Goal: Task Accomplishment & Management: Use online tool/utility

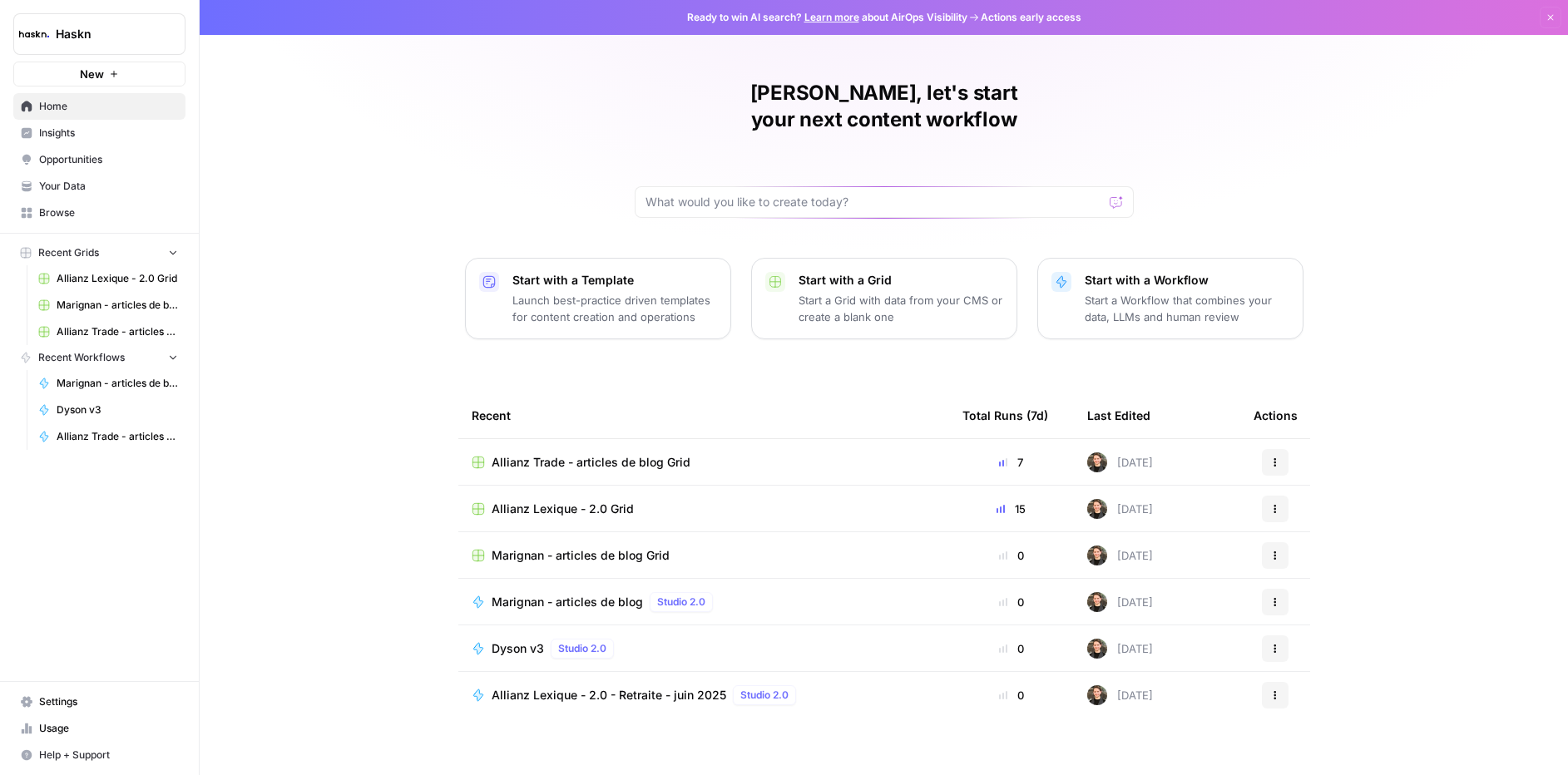
click at [571, 686] on span "Allianz Lexique - 2.0 - Retraite - juin 2025" at bounding box center [609, 694] width 234 height 16
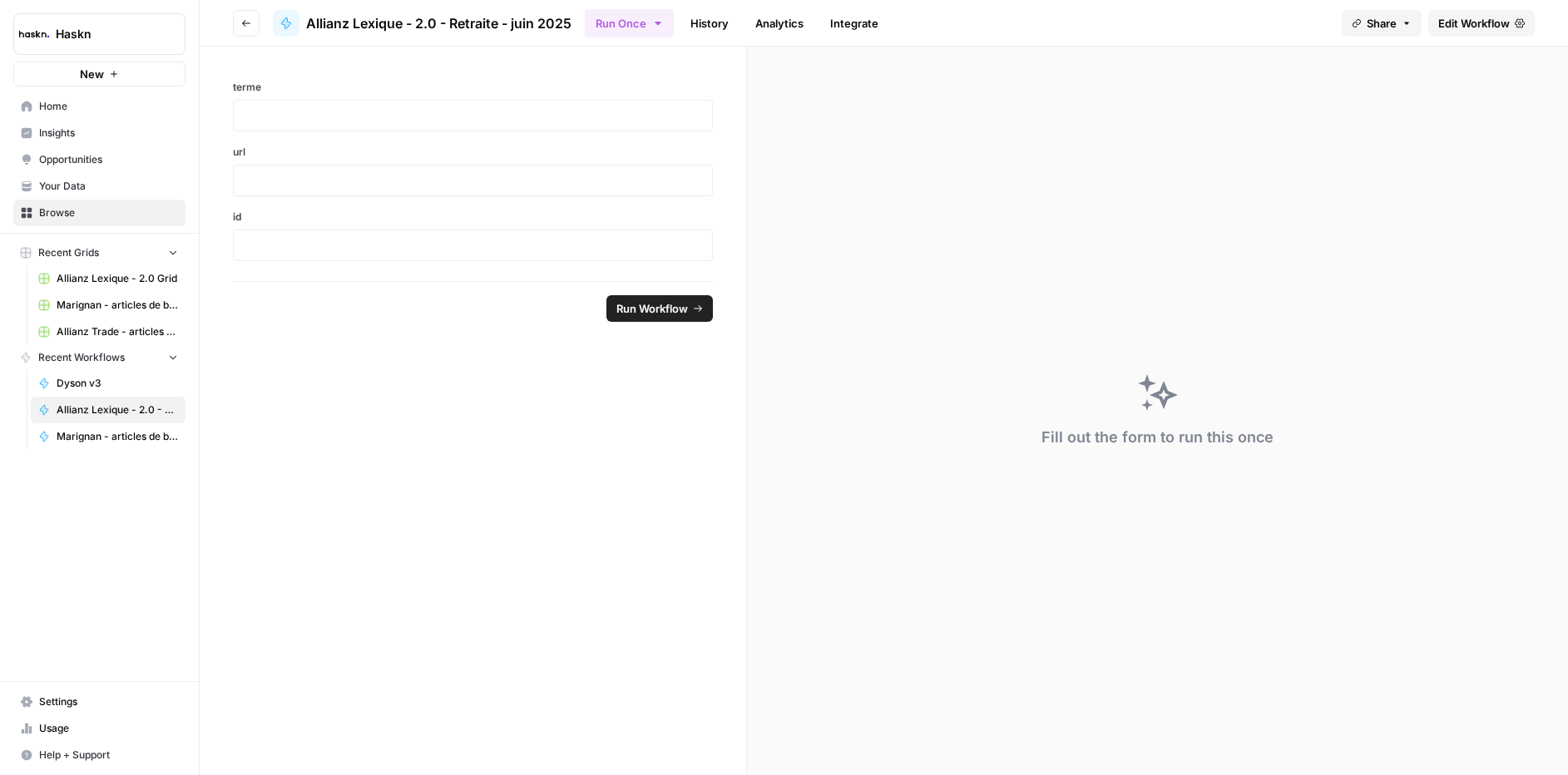
click at [84, 286] on link "Allianz Lexique - 2.0 Grid" at bounding box center [109, 278] width 155 height 27
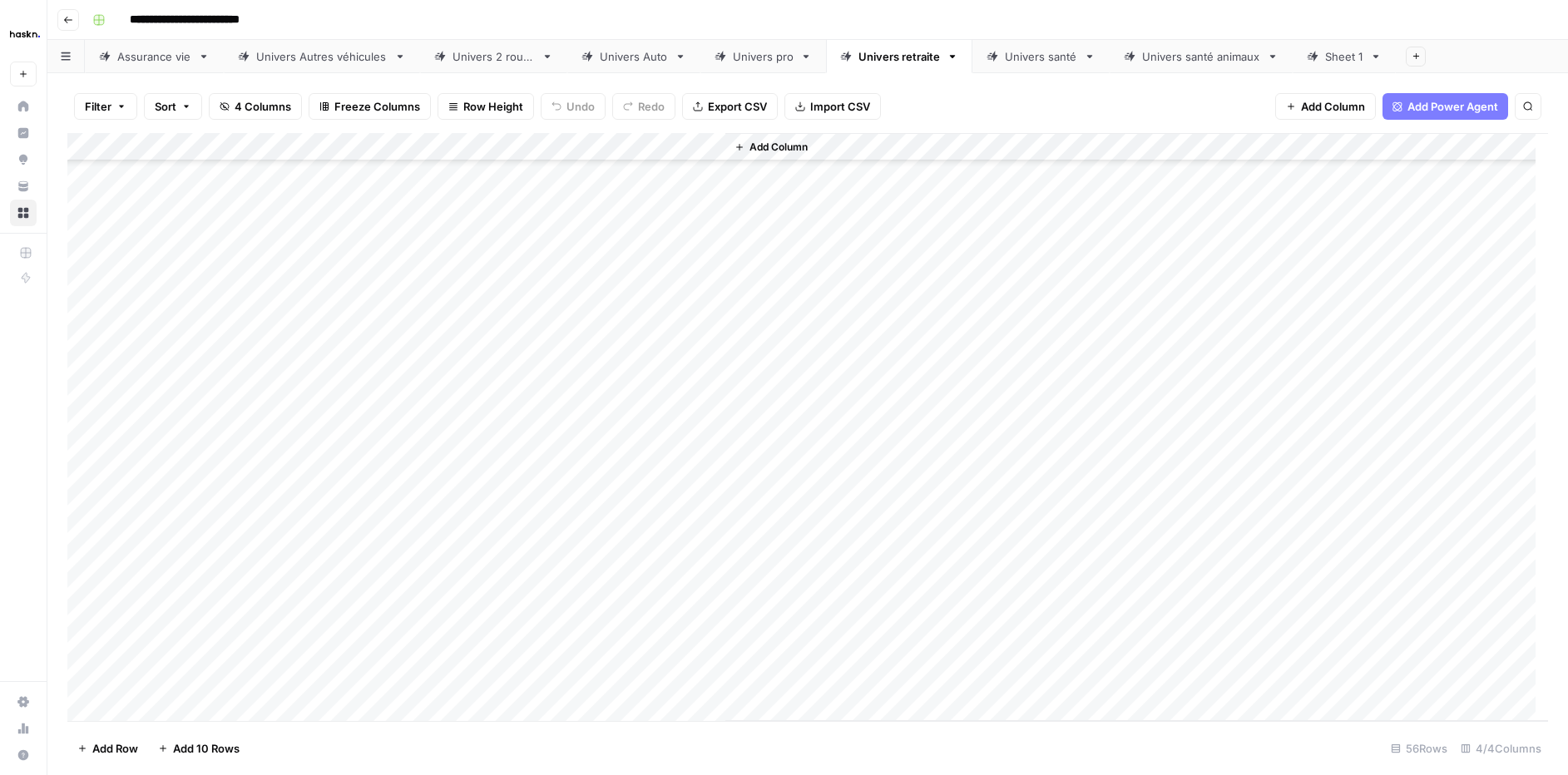
scroll to position [1050, 0]
click at [172, 713] on div "Add Column" at bounding box center [807, 426] width 1480 height 588
click at [172, 710] on div "Add Column" at bounding box center [807, 426] width 1480 height 588
click at [325, 707] on div "Add Column" at bounding box center [807, 426] width 1480 height 588
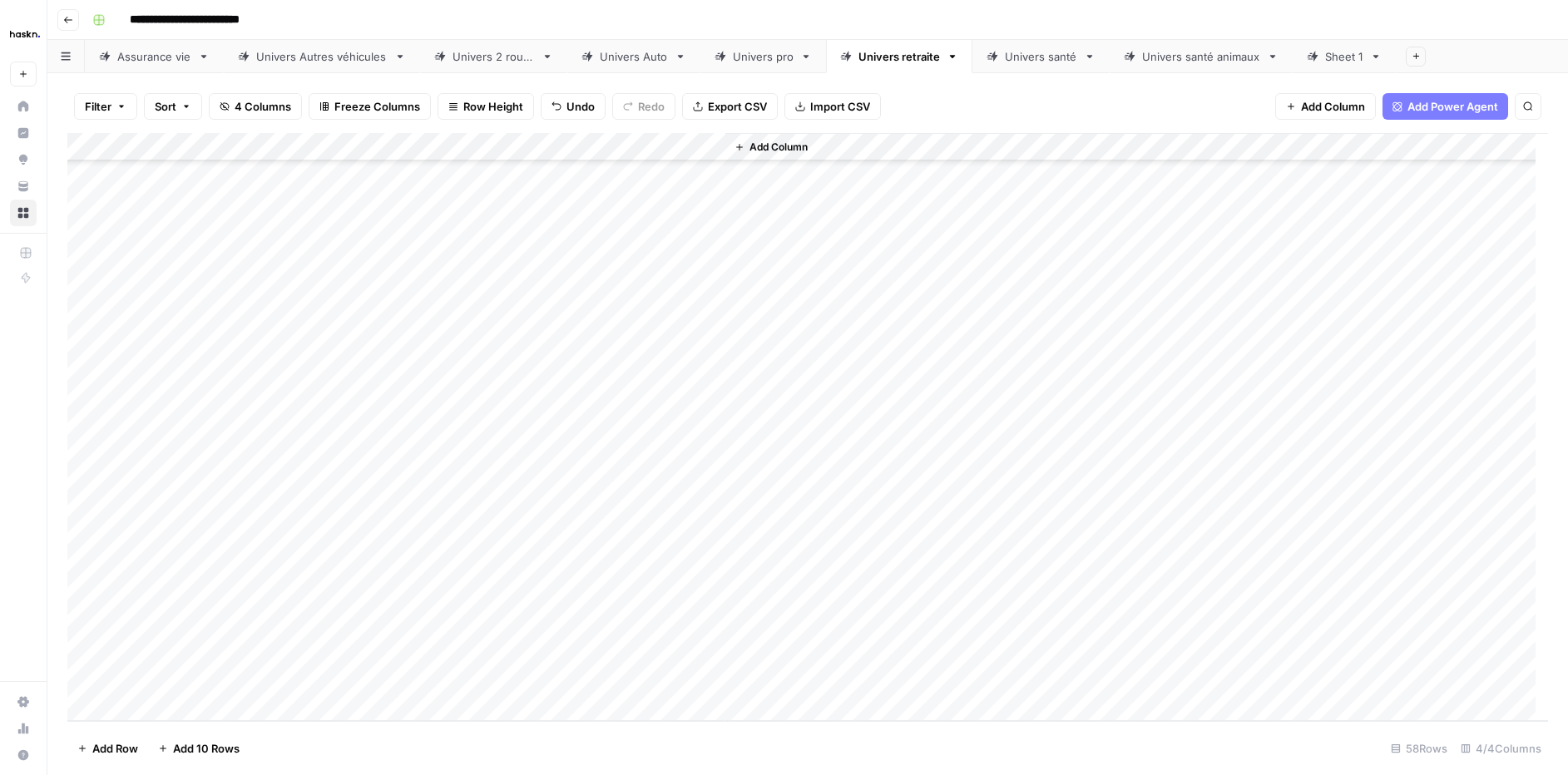
scroll to position [1135, 0]
click at [183, 621] on div "Add Column" at bounding box center [807, 426] width 1480 height 588
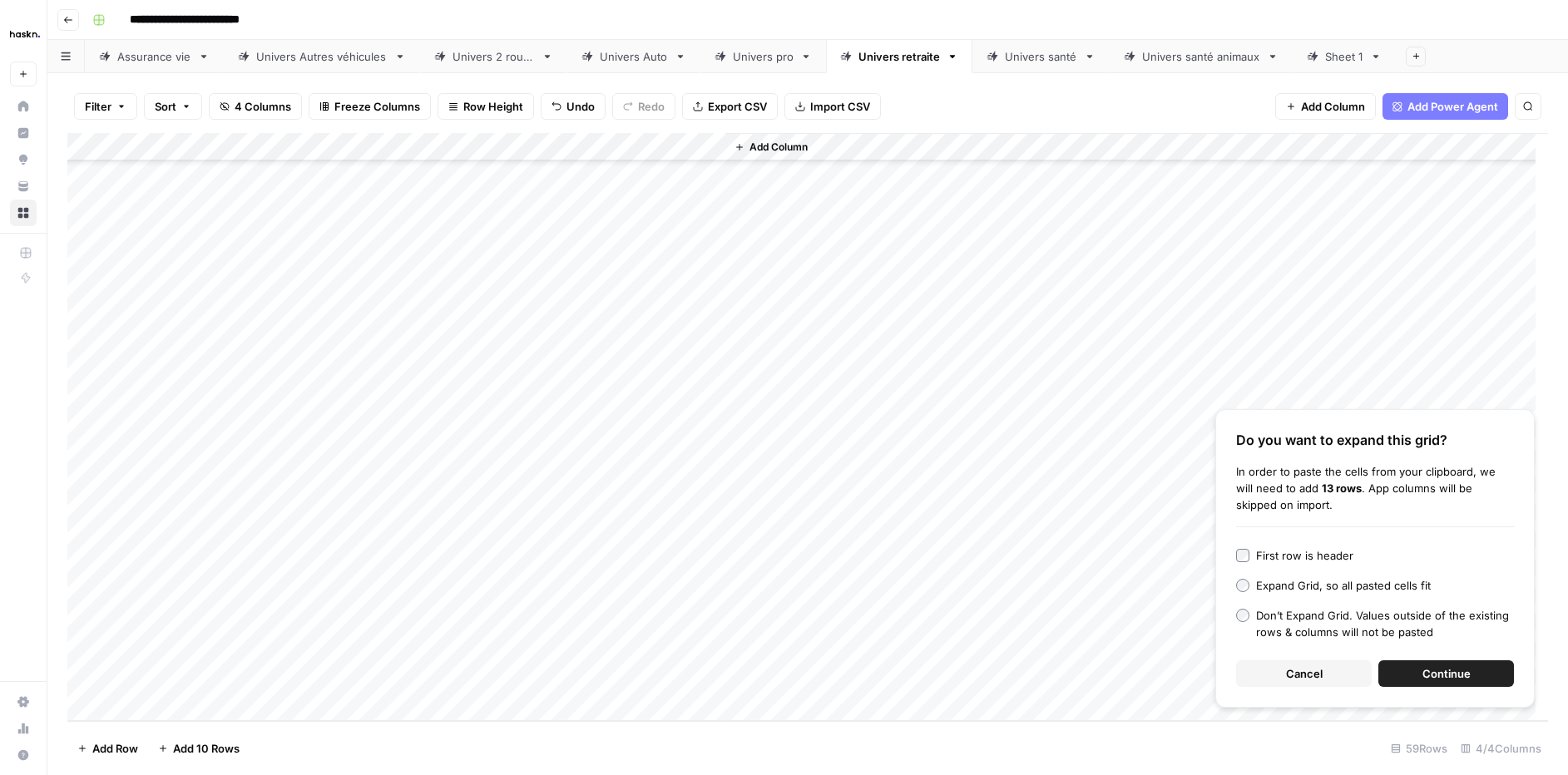
click at [1409, 665] on button "Continue" at bounding box center [1446, 673] width 135 height 27
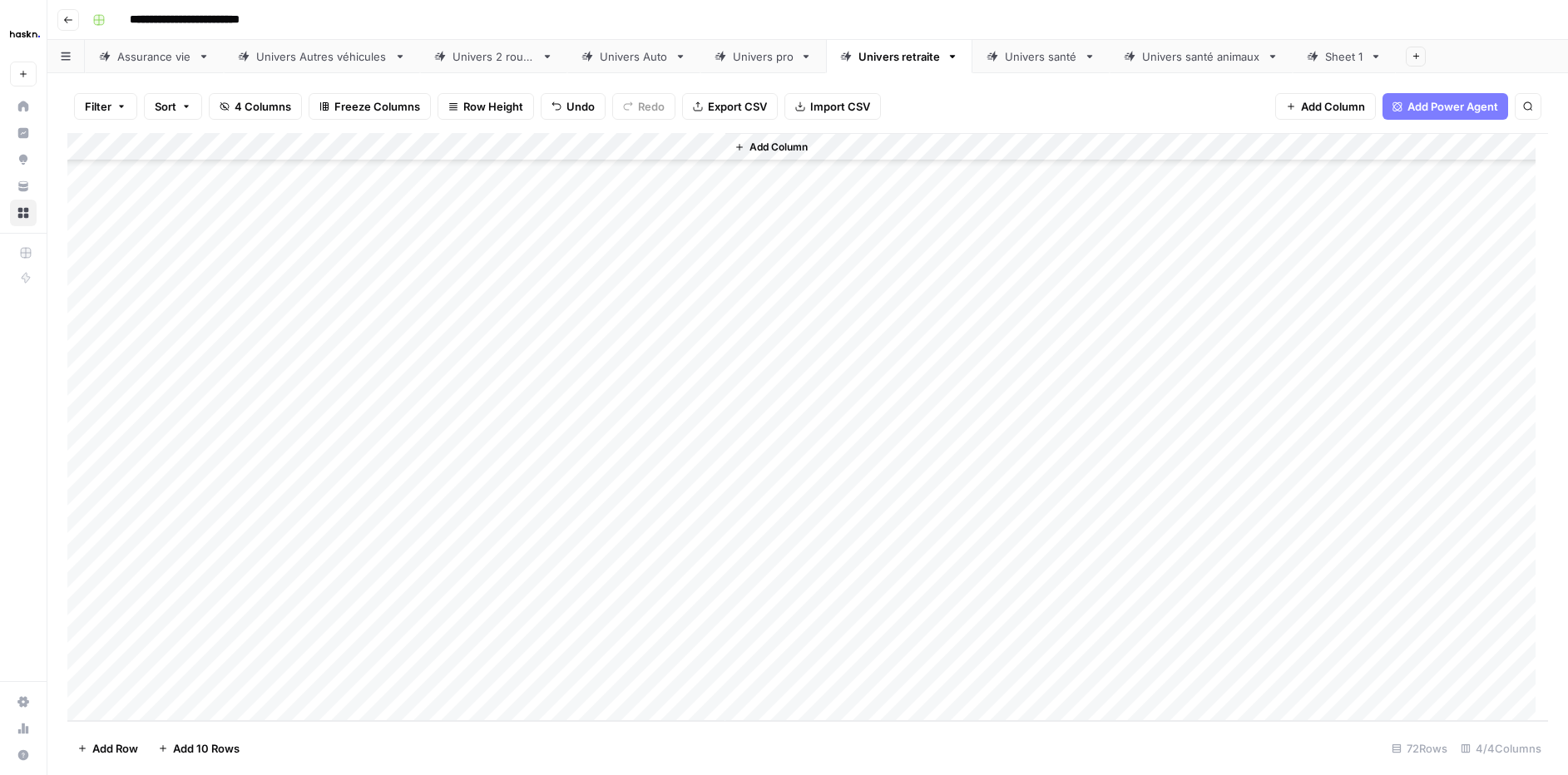
click at [448, 253] on div "Add Column" at bounding box center [807, 426] width 1480 height 588
click at [651, 253] on div "Add Column" at bounding box center [807, 426] width 1480 height 588
click at [649, 278] on div "Add Column" at bounding box center [807, 426] width 1480 height 588
click at [650, 308] on div "Add Column" at bounding box center [807, 426] width 1480 height 588
click at [655, 331] on div "Add Column" at bounding box center [807, 426] width 1480 height 588
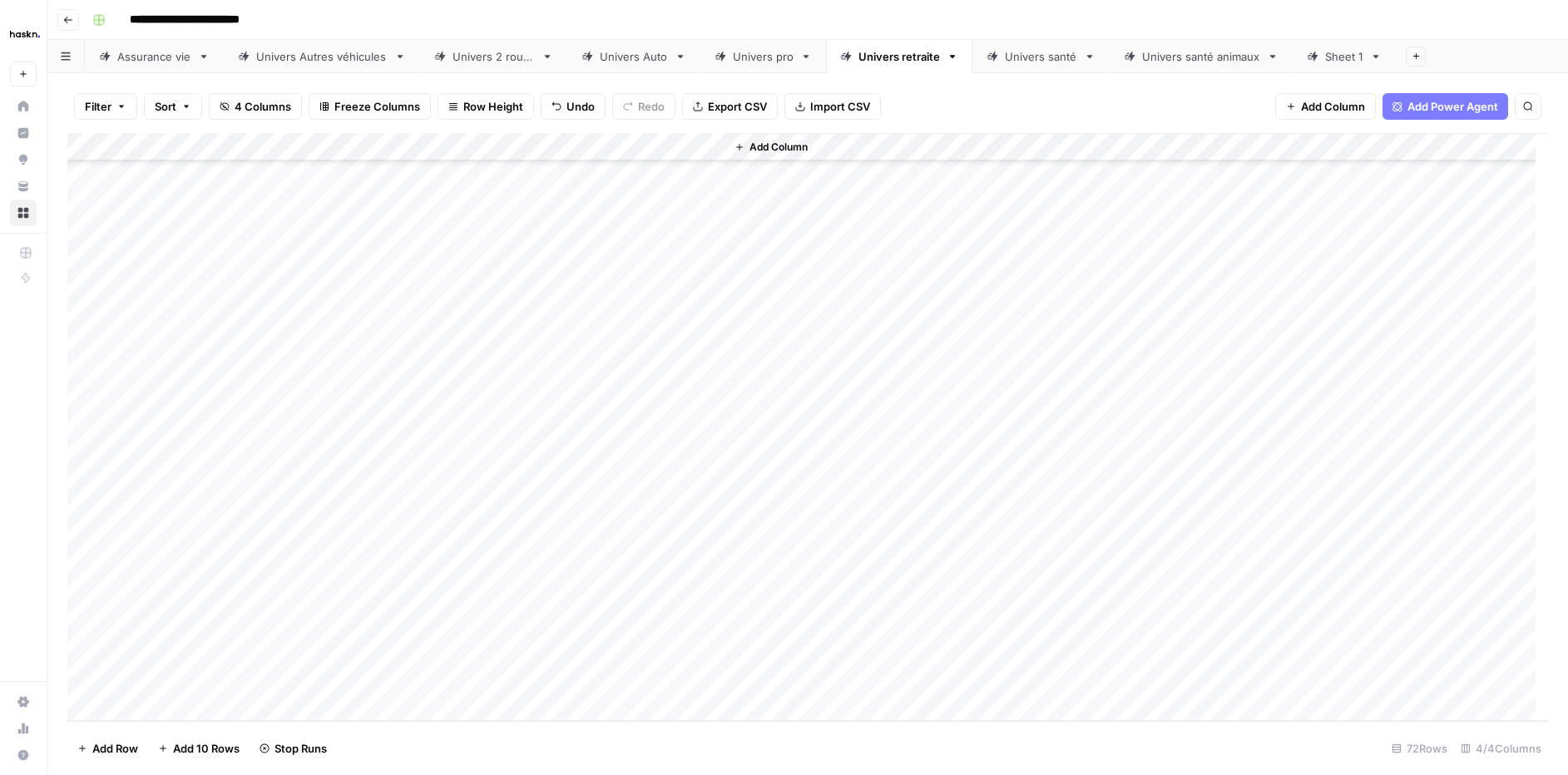
click at [656, 360] on div "Add Column" at bounding box center [807, 426] width 1480 height 588
click at [647, 394] on div "Add Column" at bounding box center [807, 426] width 1480 height 588
click at [655, 369] on div "Add Column" at bounding box center [807, 426] width 1480 height 588
click at [644, 424] on div "Add Column" at bounding box center [807, 426] width 1480 height 588
click at [648, 453] on div "Add Column" at bounding box center [807, 426] width 1480 height 588
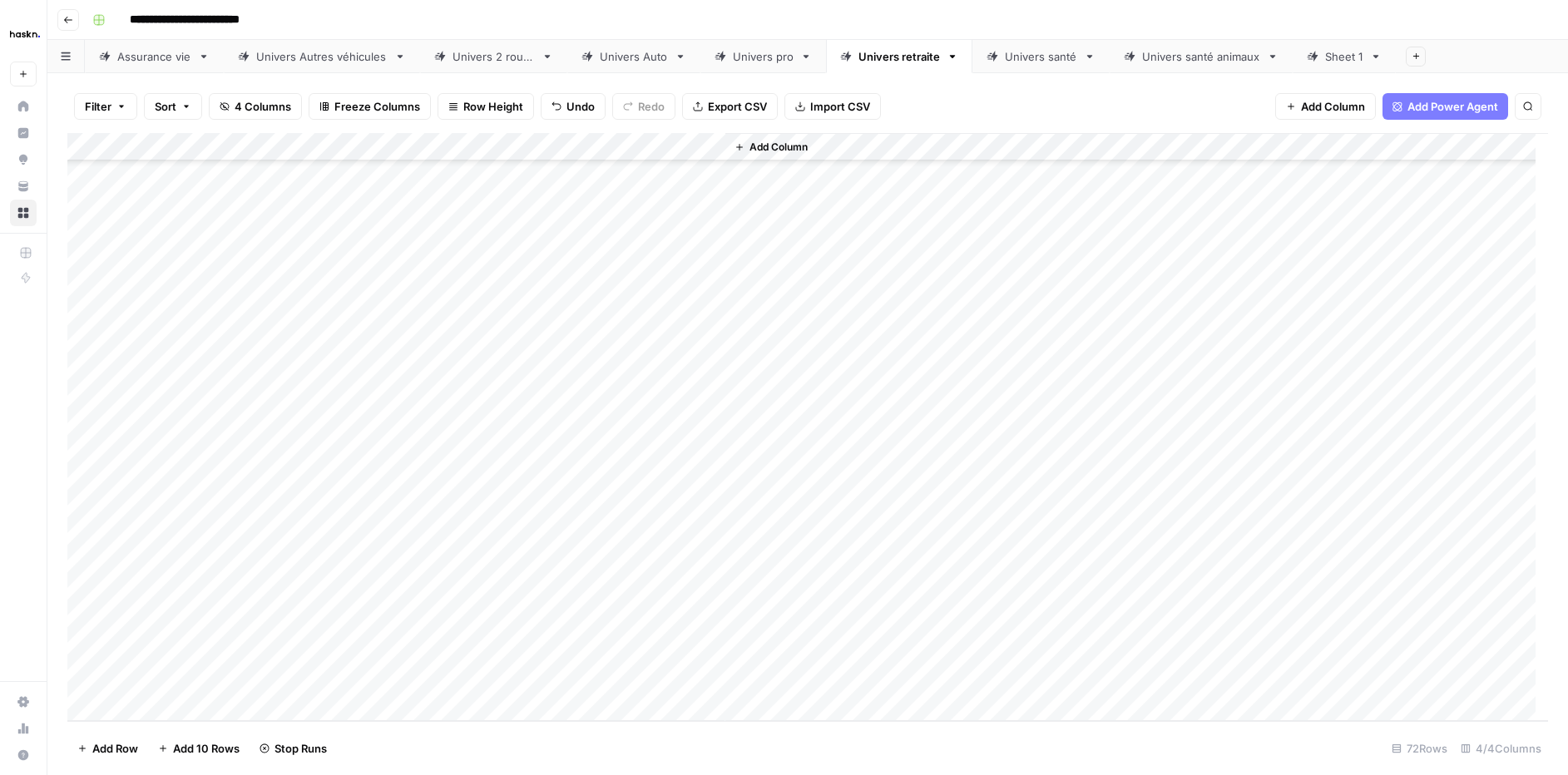
click at [645, 483] on div "Add Column" at bounding box center [807, 426] width 1480 height 588
click at [645, 503] on div "Add Column" at bounding box center [807, 426] width 1480 height 588
click at [638, 524] on div "Add Column" at bounding box center [807, 426] width 1480 height 588
click at [644, 507] on div "Add Column" at bounding box center [807, 426] width 1480 height 588
click at [648, 566] on div "Add Column" at bounding box center [807, 426] width 1480 height 588
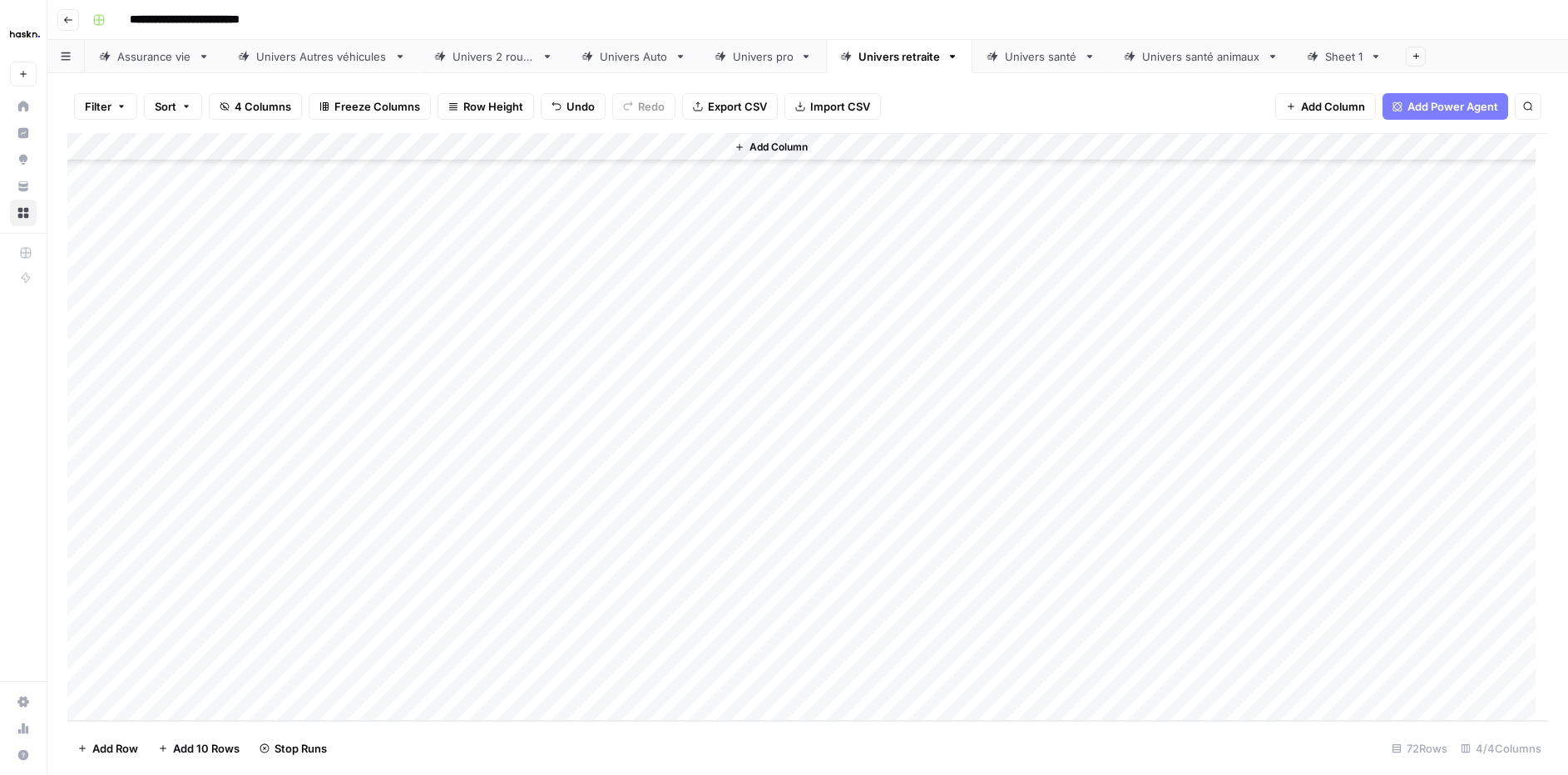
click at [648, 589] on div "Add Column" at bounding box center [807, 426] width 1480 height 588
click at [644, 623] on div "Add Column" at bounding box center [807, 426] width 1480 height 588
click at [640, 644] on div "Add Column" at bounding box center [807, 426] width 1480 height 588
click at [646, 669] on div "Add Column" at bounding box center [807, 426] width 1480 height 588
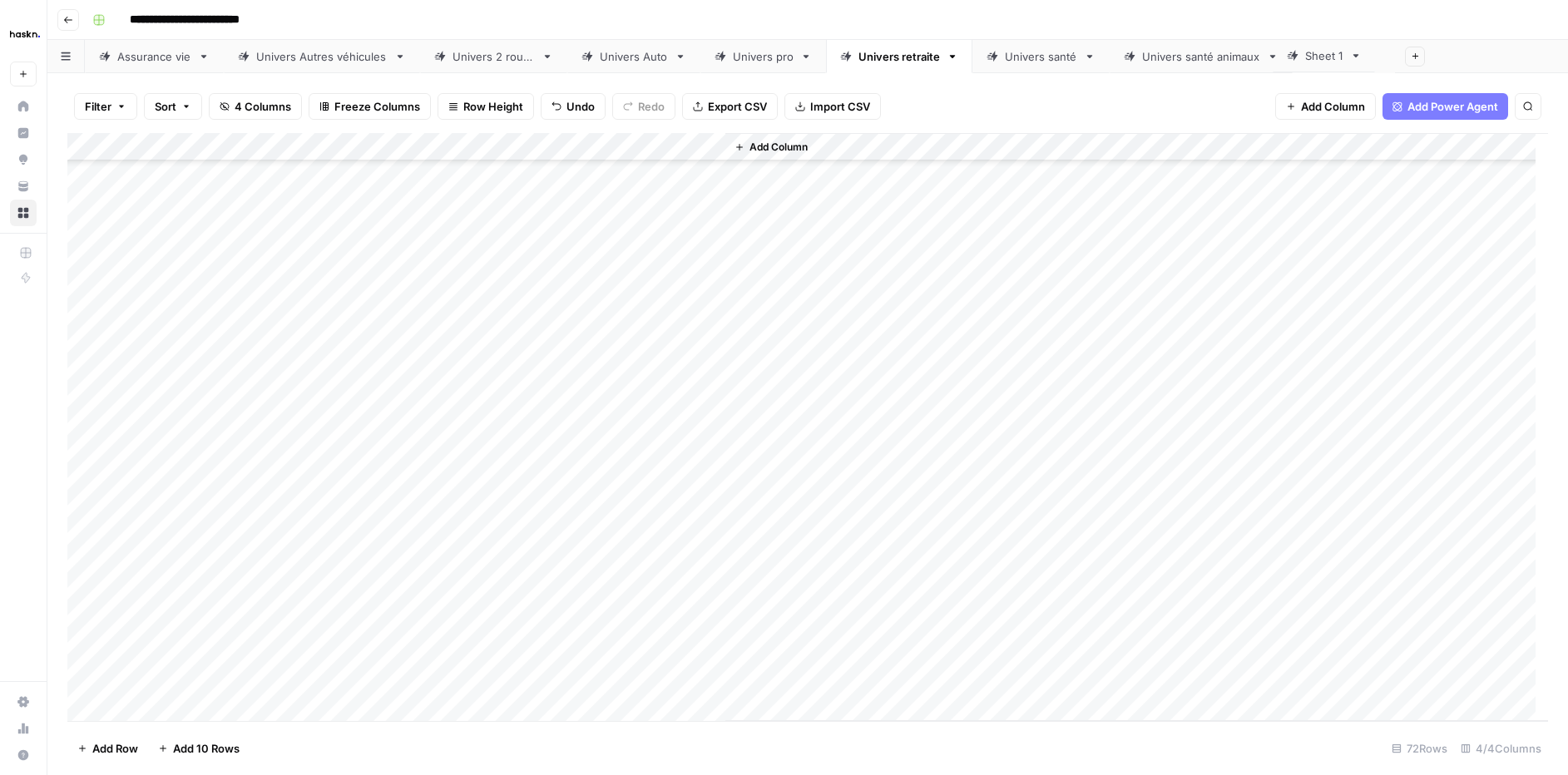
drag, startPoint x: 1348, startPoint y: 64, endPoint x: 1327, endPoint y: 63, distance: 21.0
click at [1327, 63] on div "Assurance vie Univers Autres véhicules Univers 2 roues Univers Auto Univers pro…" at bounding box center [807, 56] width 1521 height 34
click at [1326, 61] on div "Sheet 1" at bounding box center [1344, 56] width 38 height 16
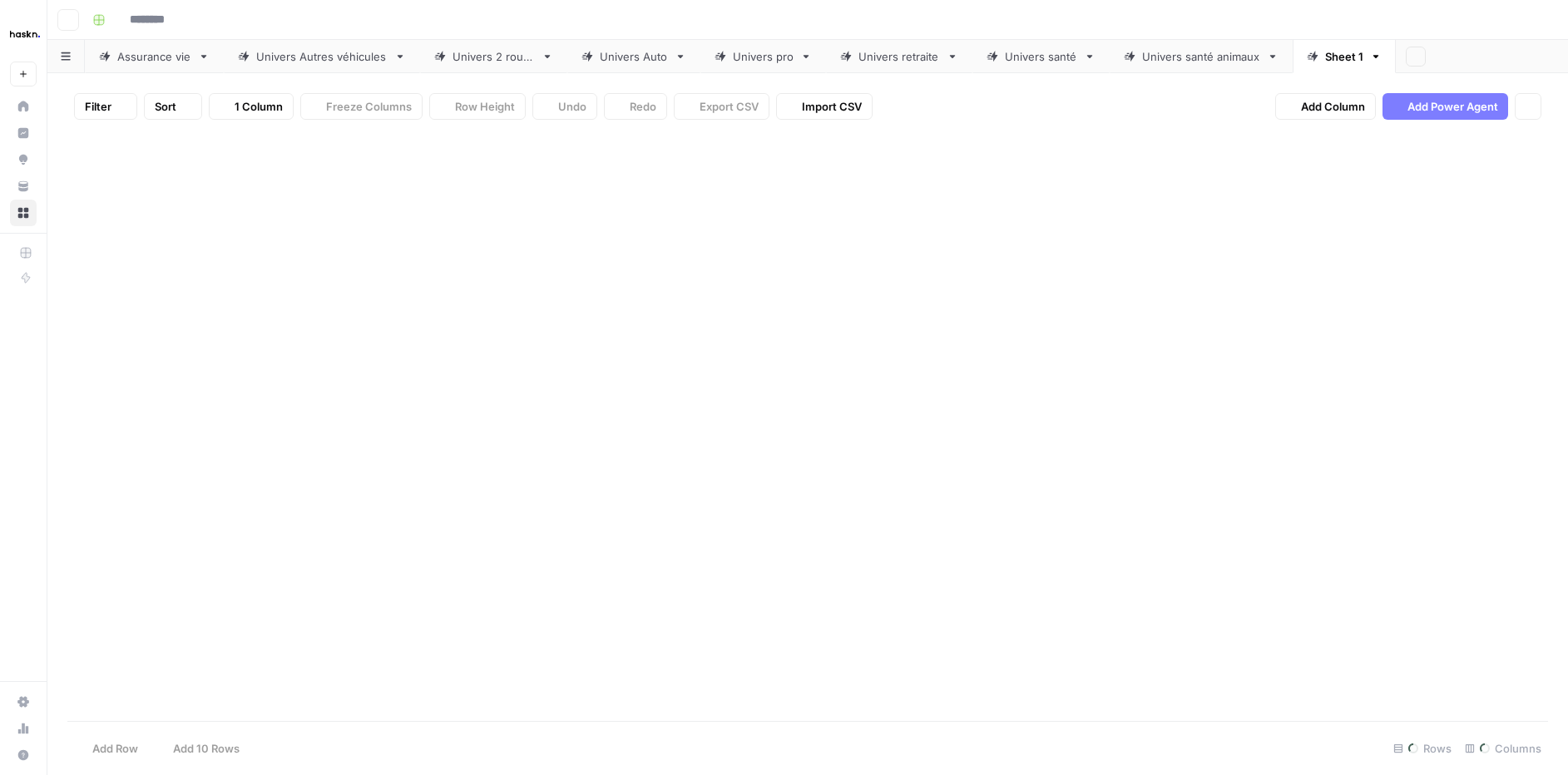
type input "**********"
click at [1222, 52] on div "Univers santé animaux" at bounding box center [1200, 56] width 118 height 16
click at [1348, 61] on div "Sheet 1" at bounding box center [1344, 56] width 38 height 16
click at [1370, 57] on icon "button" at bounding box center [1376, 57] width 12 height 12
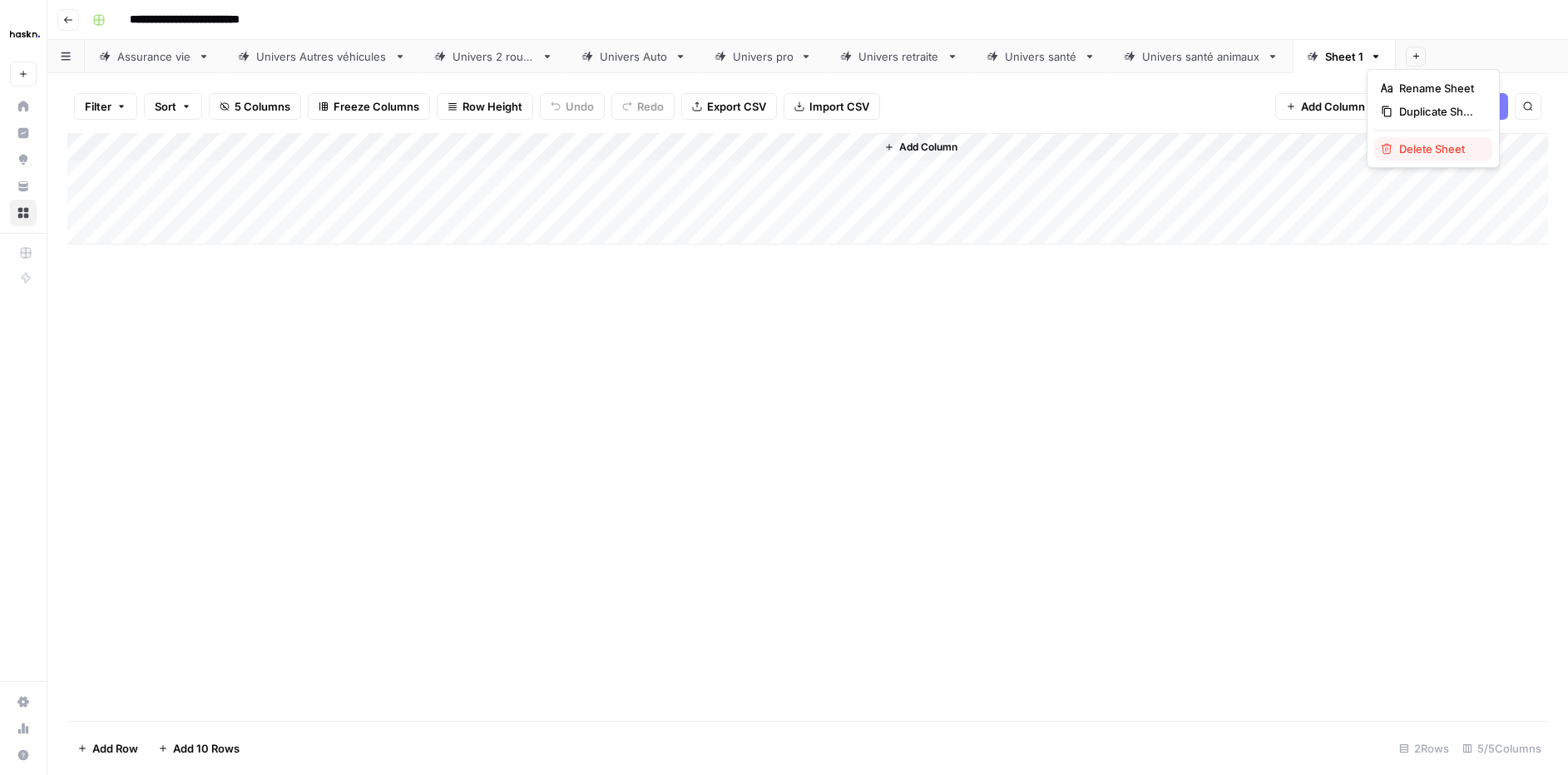
click at [1441, 149] on span "Delete Sheet" at bounding box center [1439, 148] width 80 height 16
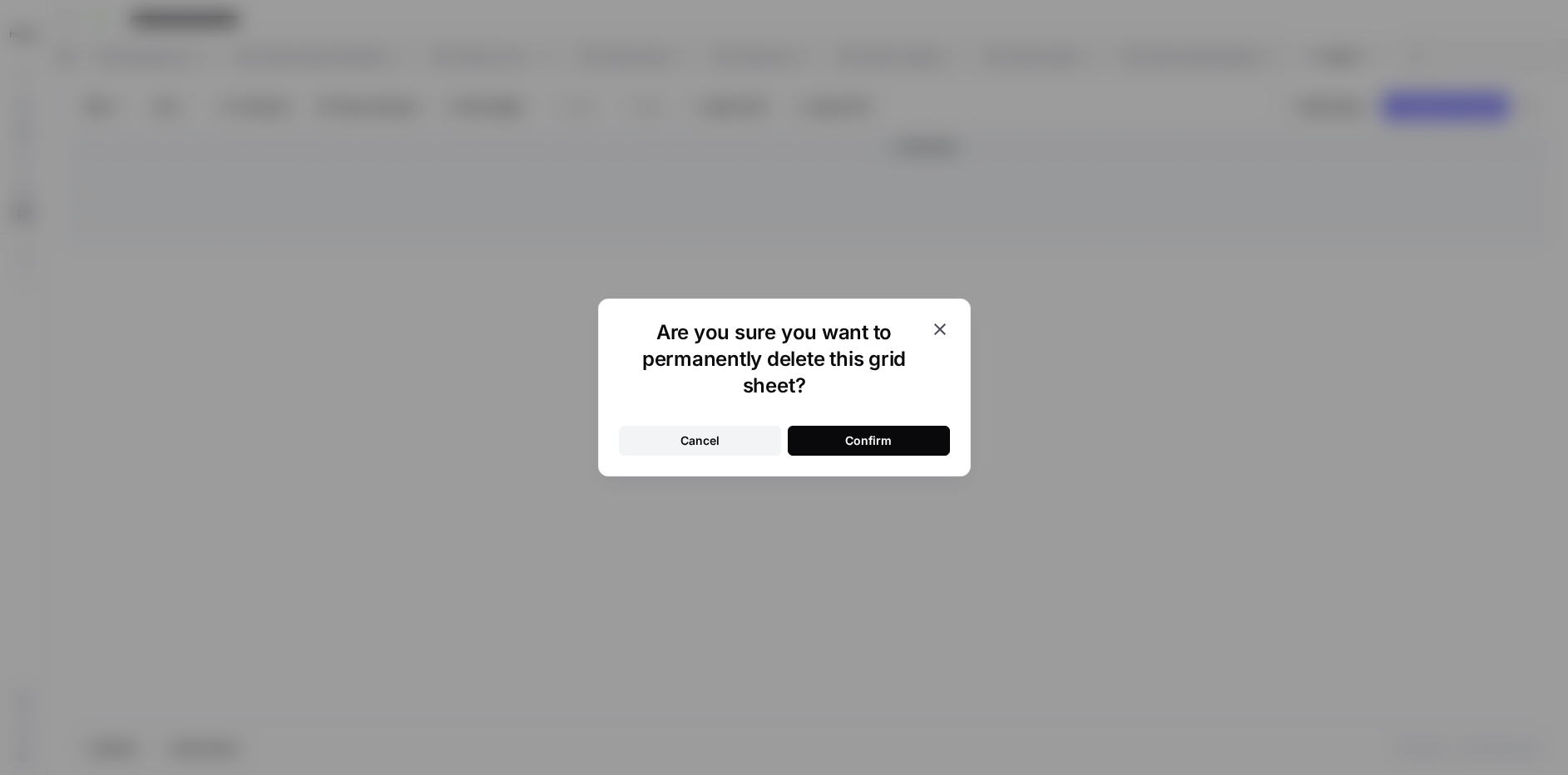
click at [911, 444] on button "Confirm" at bounding box center [868, 440] width 162 height 30
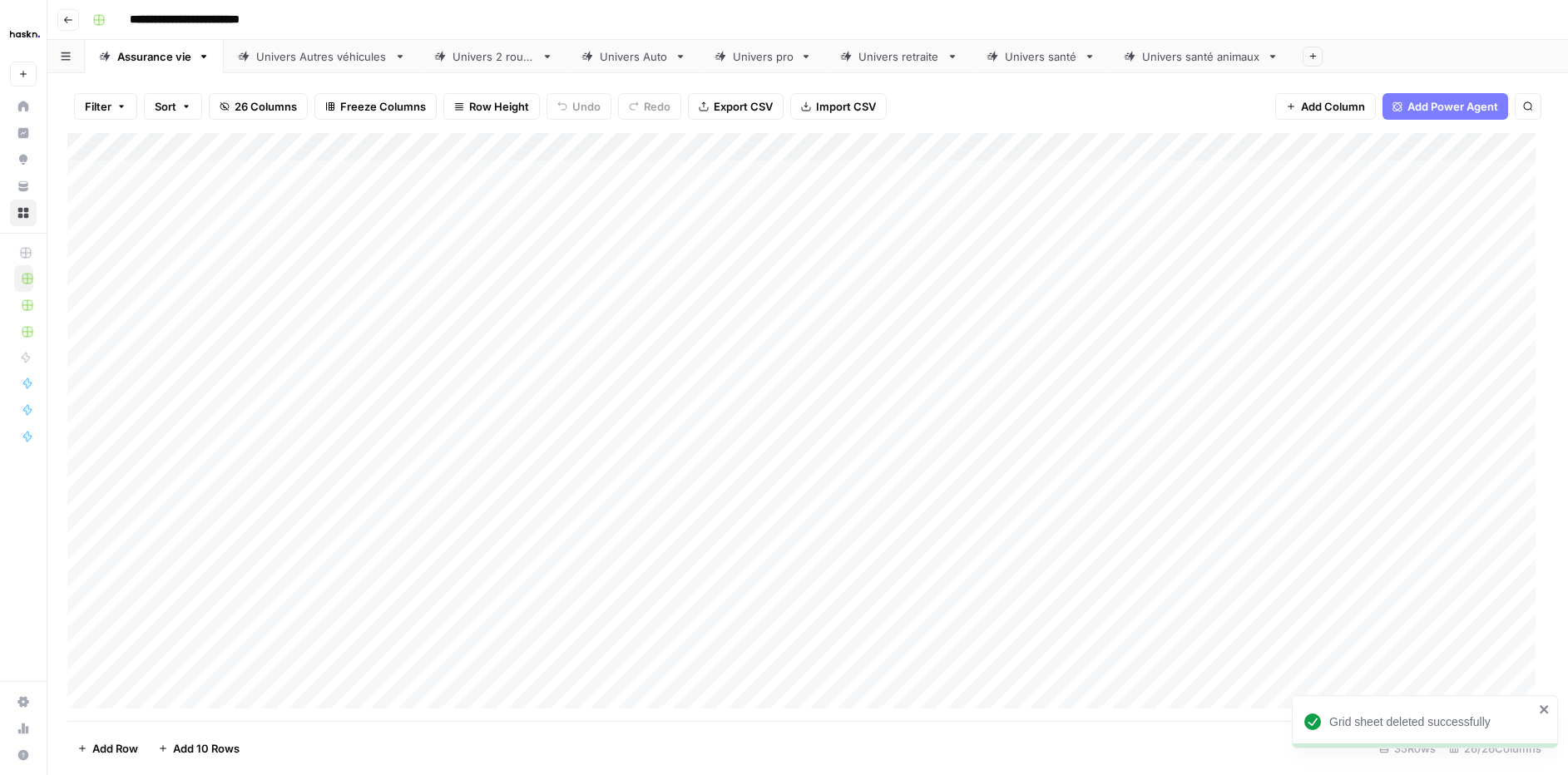
click at [1303, 63] on button "Add Sheet" at bounding box center [1312, 56] width 20 height 20
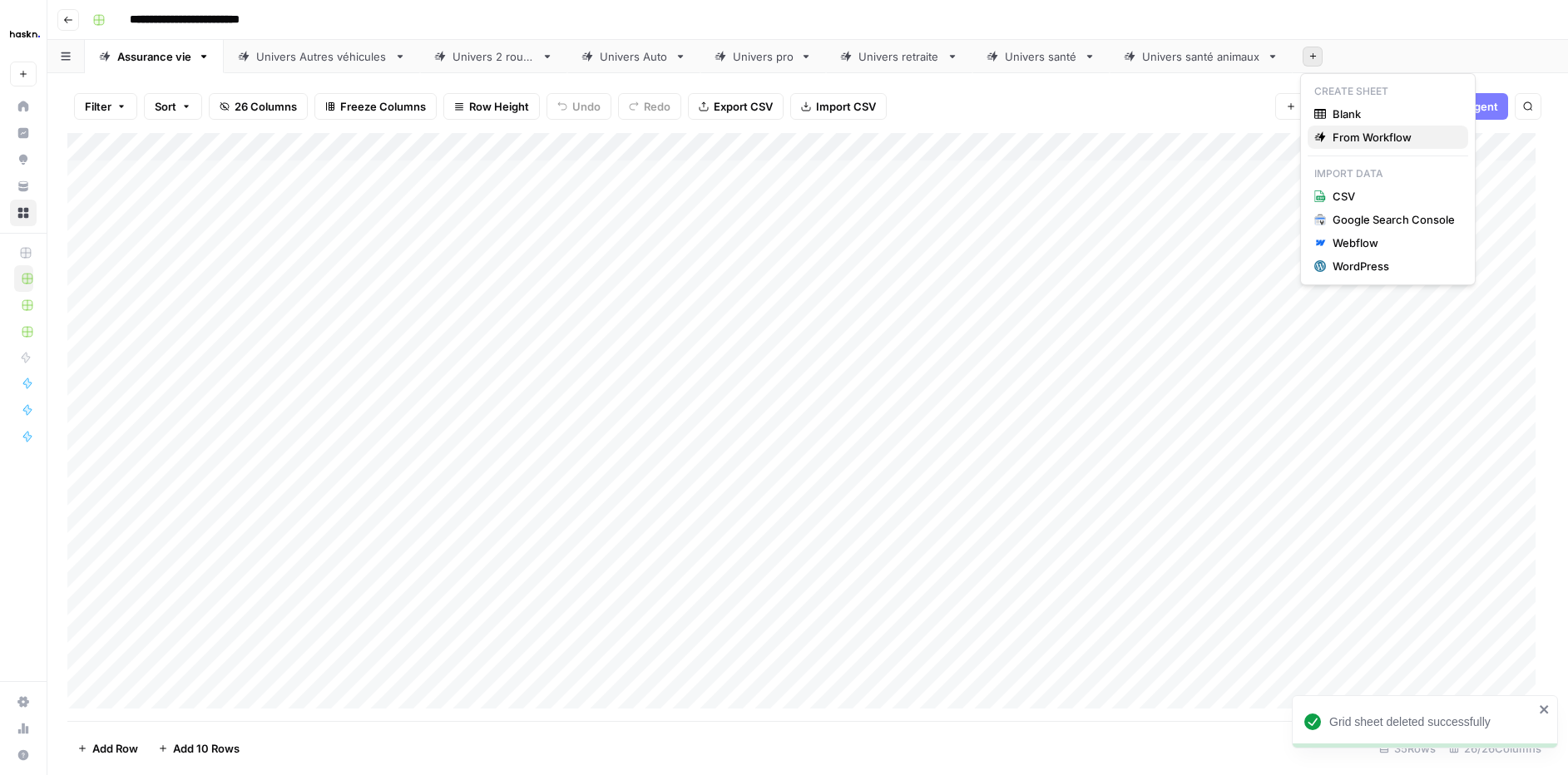
click at [1372, 129] on span "From Workflow" at bounding box center [1394, 137] width 122 height 16
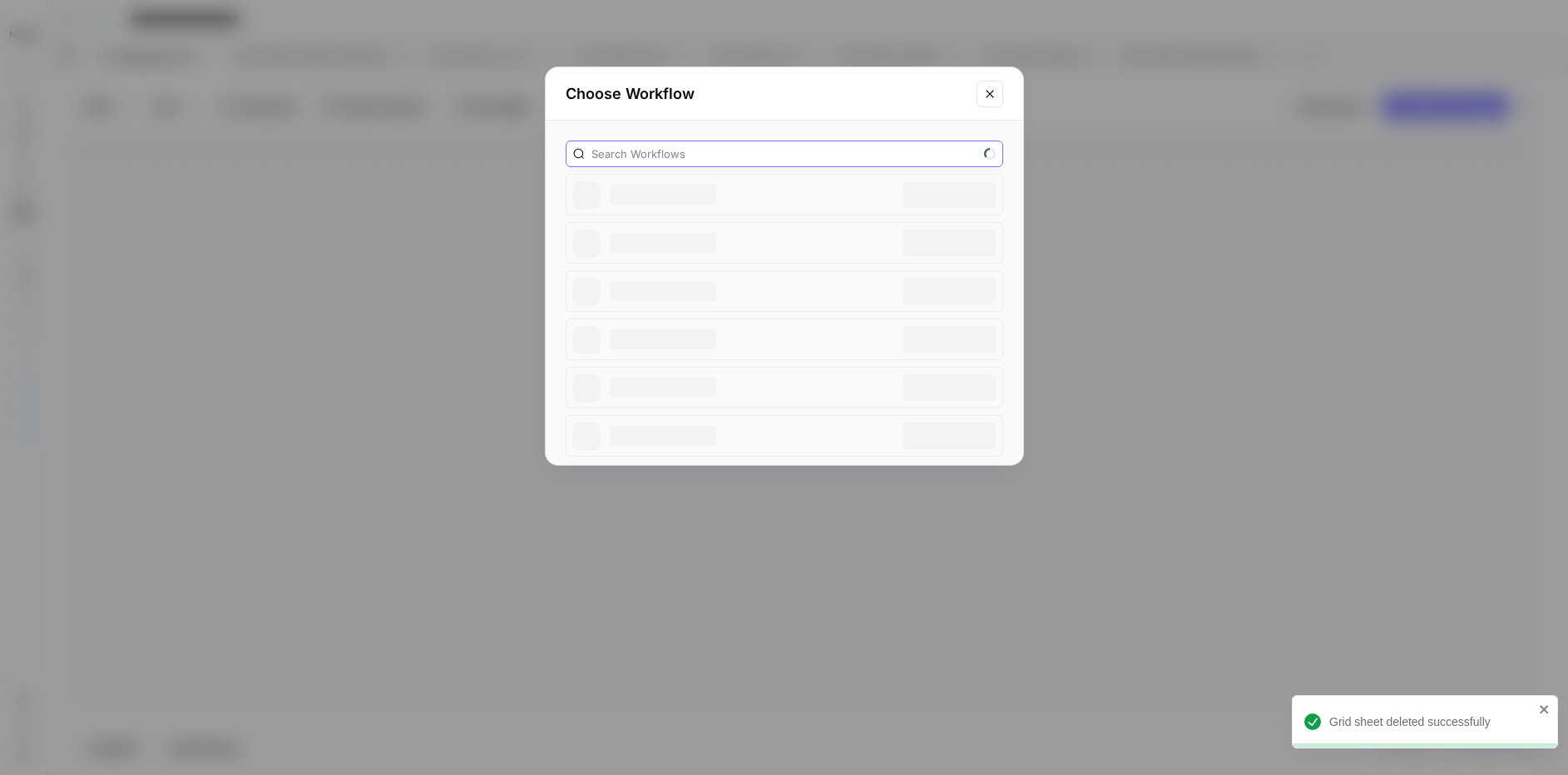
click at [667, 151] on input "text" at bounding box center [784, 153] width 386 height 16
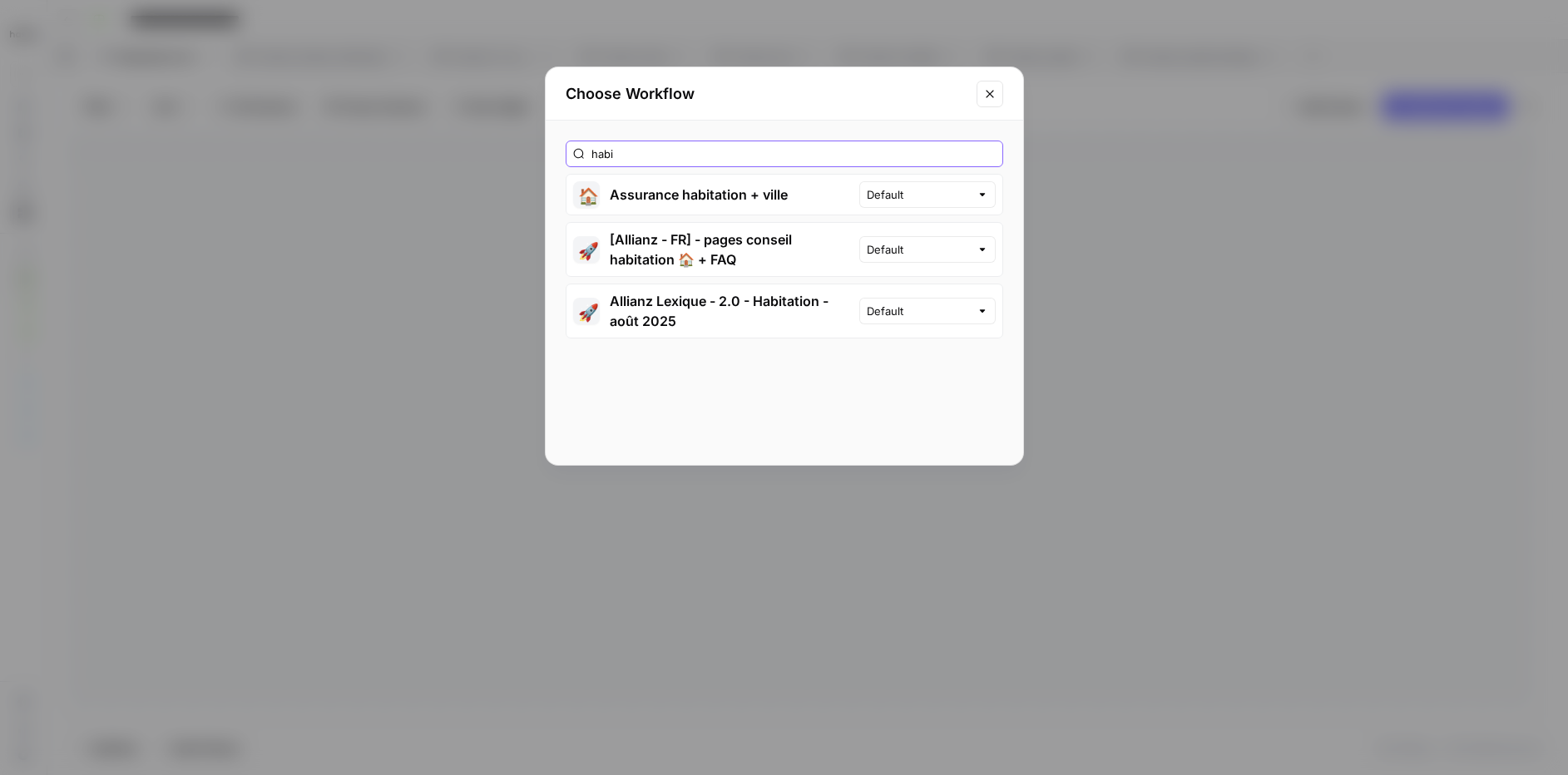
type input "habi"
click at [789, 300] on button "🚀 Allianz Lexique - 2.0 - Habitation - août 2025" at bounding box center [712, 311] width 293 height 53
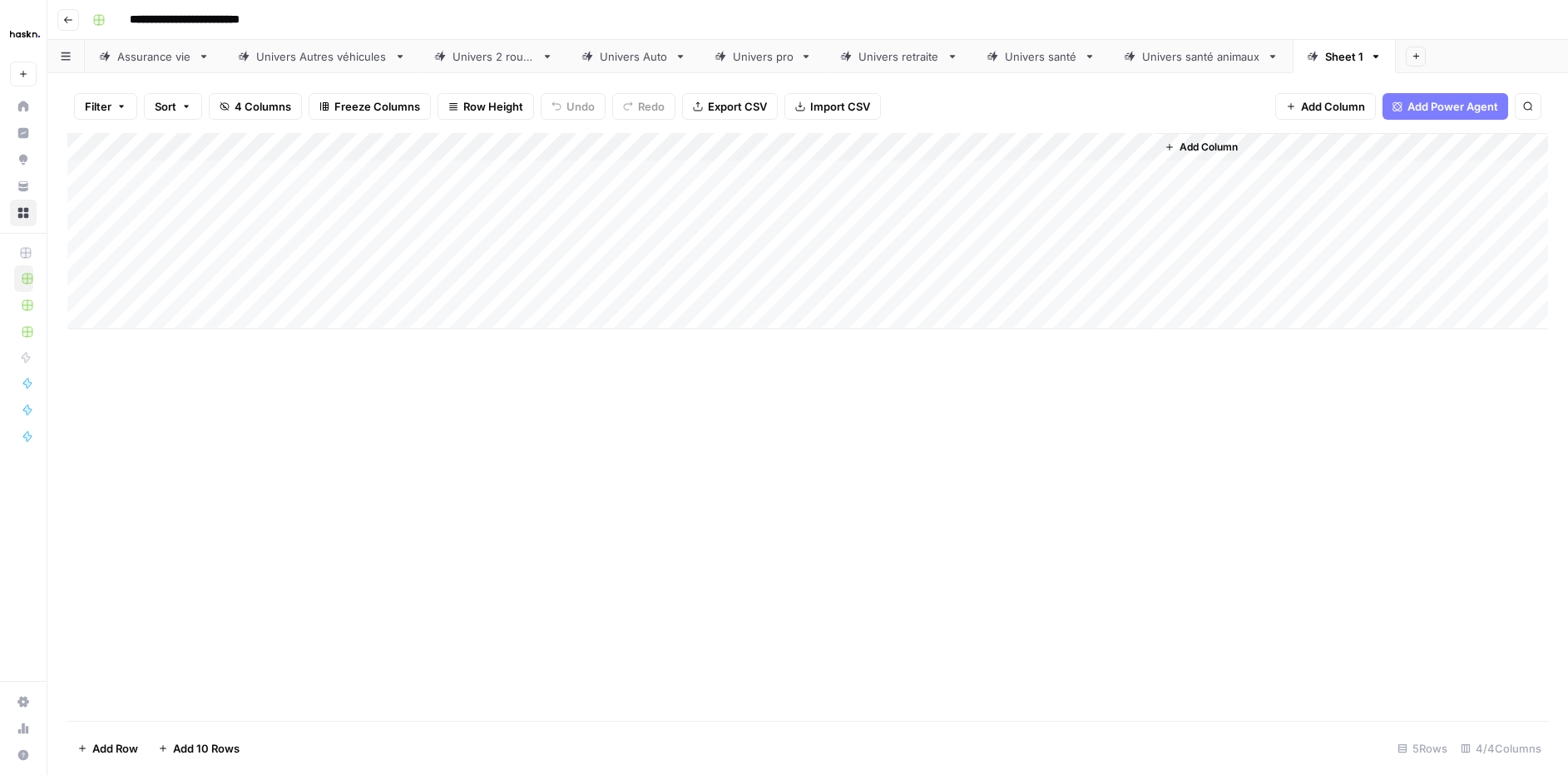
click at [1343, 63] on div "Sheet 1" at bounding box center [1344, 56] width 38 height 16
type input "*"
click at [1368, 58] on input "**********" at bounding box center [1374, 56] width 99 height 22
type input "**********"
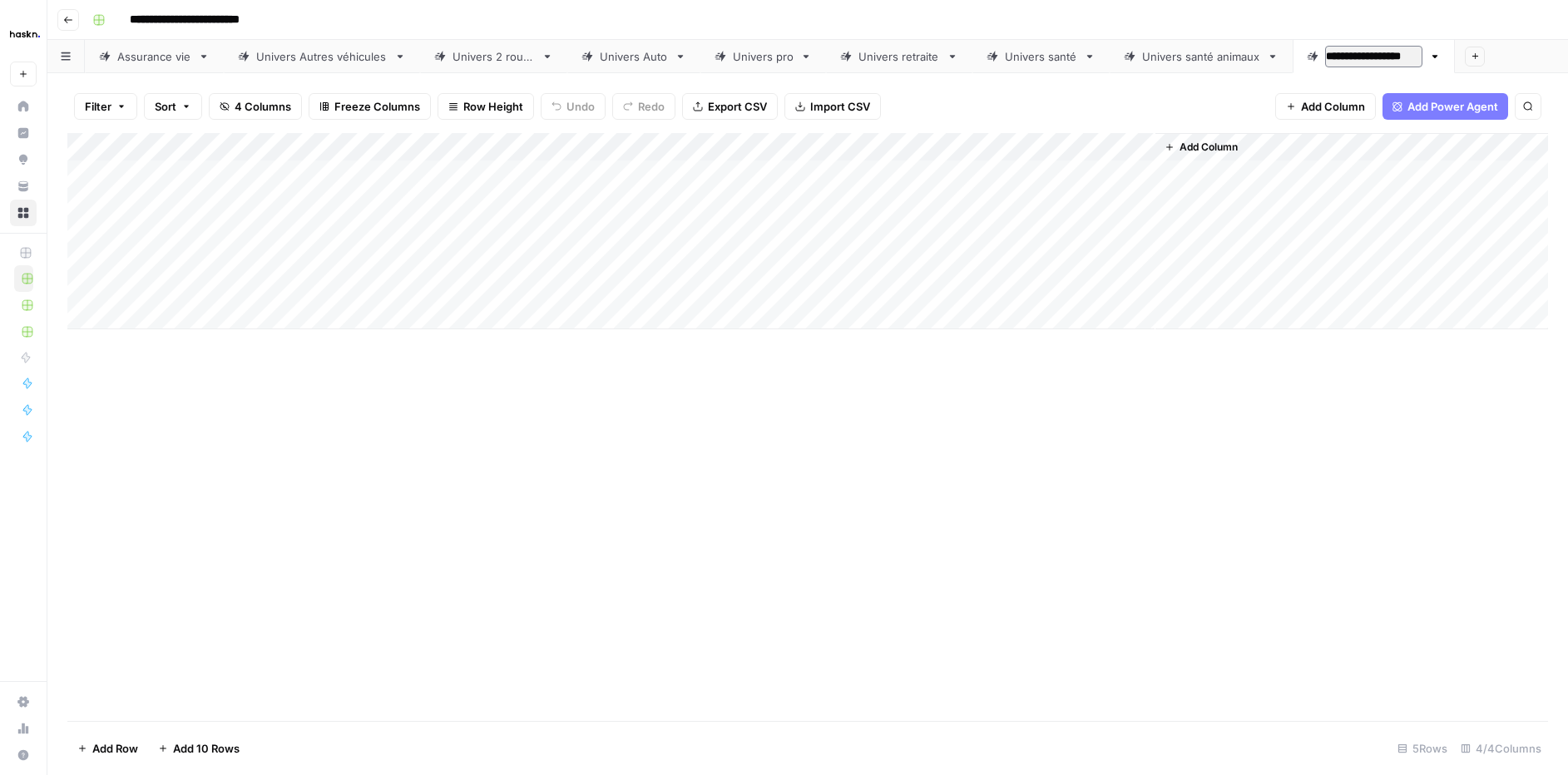
click at [1442, 248] on div "Add Column" at bounding box center [1352, 231] width 393 height 196
click at [187, 179] on div "Add Column" at bounding box center [807, 231] width 1480 height 196
drag, startPoint x: 675, startPoint y: 146, endPoint x: 228, endPoint y: 148, distance: 447.0
click at [228, 148] on div "Add Column" at bounding box center [807, 231] width 1480 height 196
click at [242, 182] on div "Add Column" at bounding box center [807, 231] width 1480 height 196
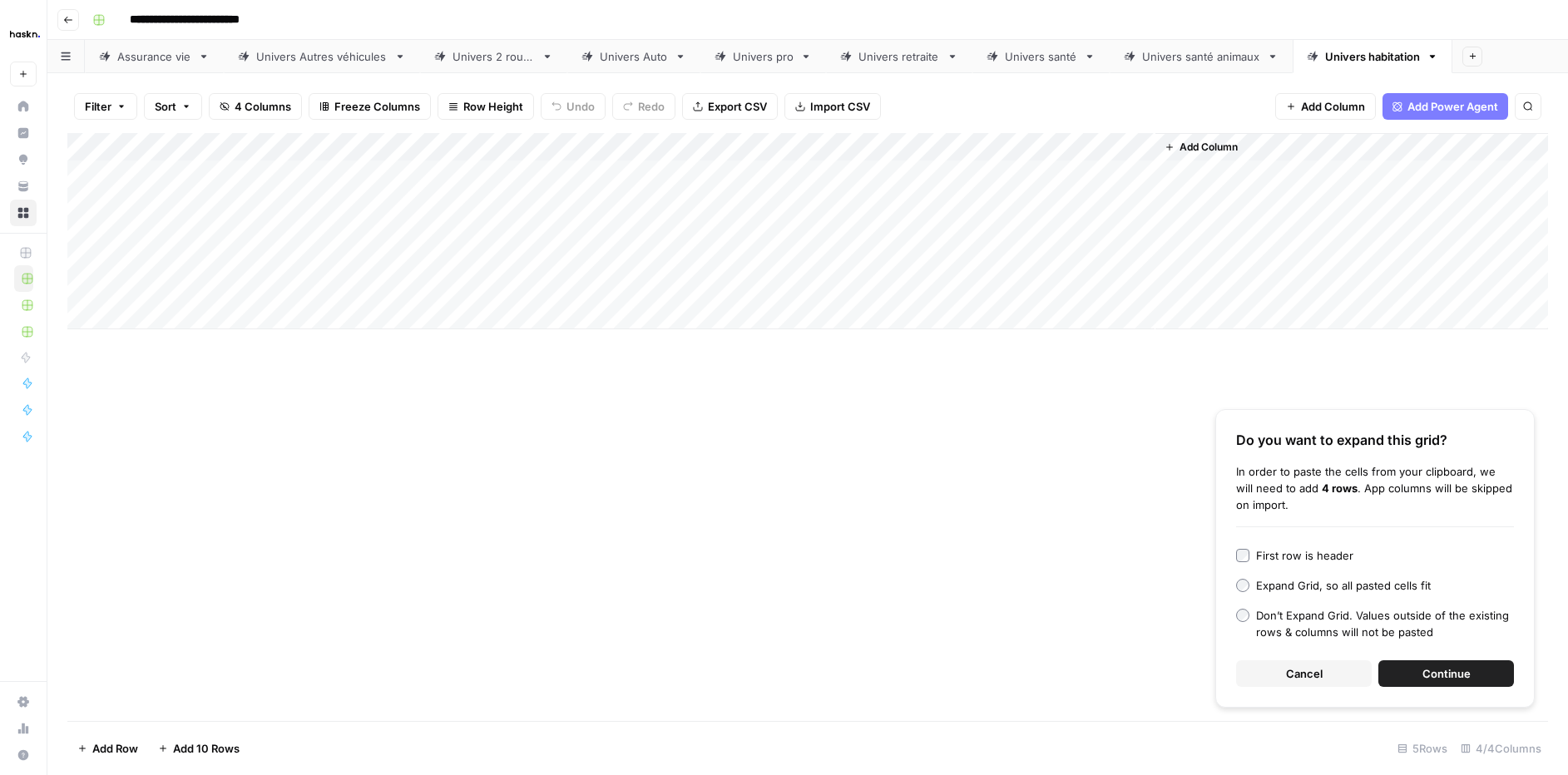
click at [1420, 673] on button "Continue" at bounding box center [1446, 673] width 135 height 27
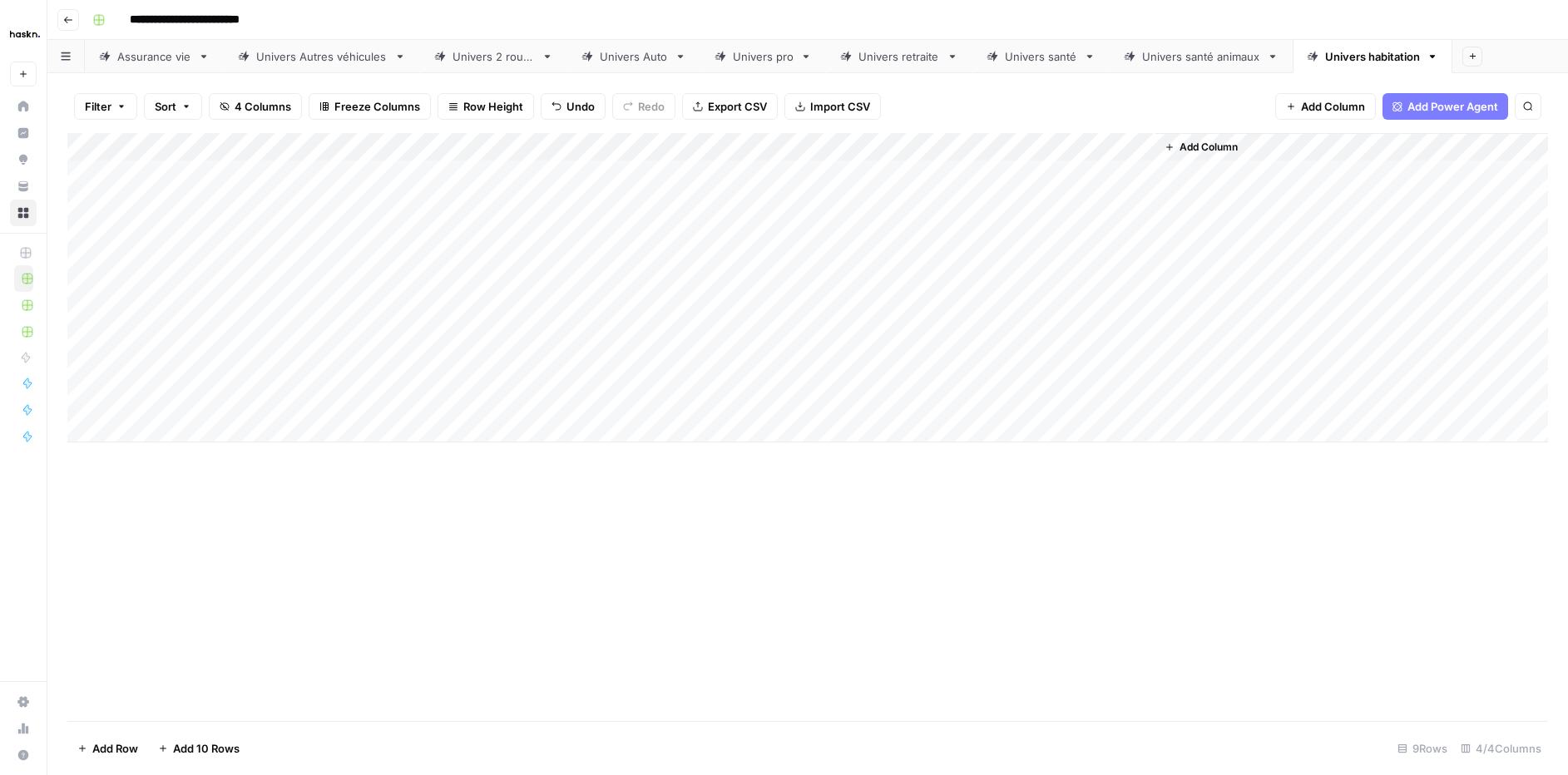
click at [709, 172] on div "Add Column" at bounding box center [807, 287] width 1480 height 309
click at [1119, 151] on div "Add Column" at bounding box center [807, 287] width 1480 height 309
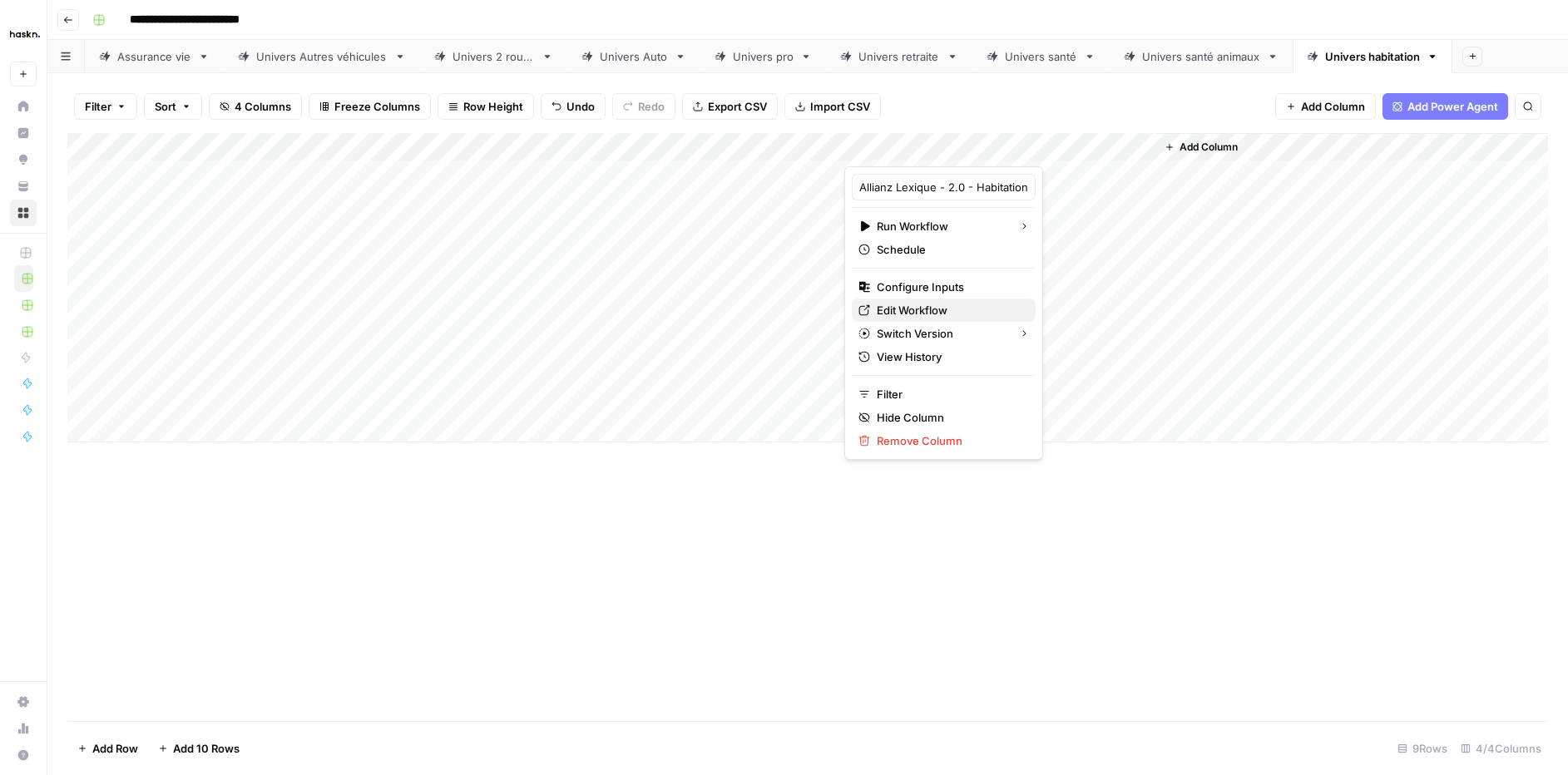
click at [910, 310] on span "Edit Workflow" at bounding box center [949, 309] width 146 height 16
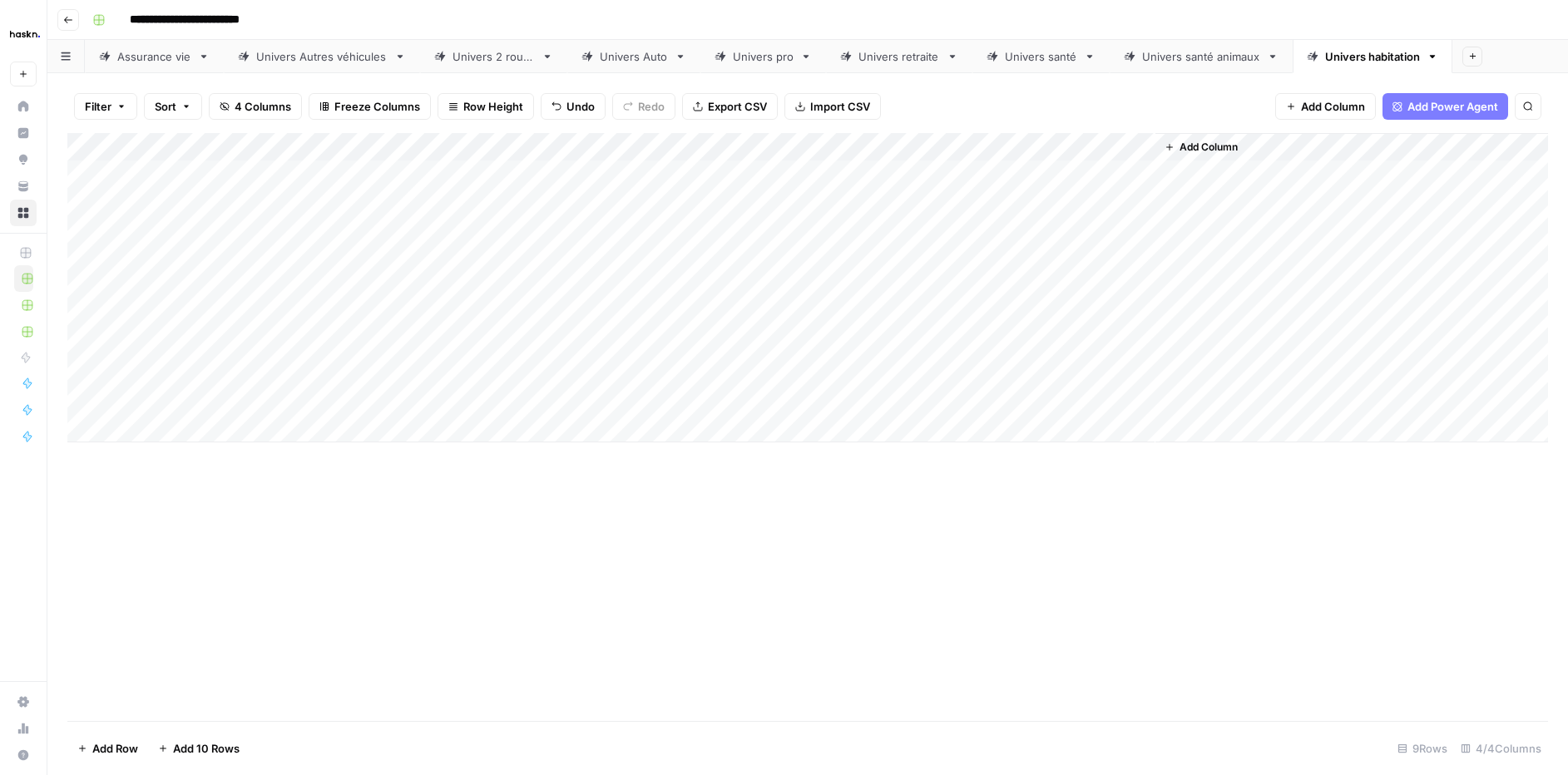
click at [1139, 150] on div "Add Column" at bounding box center [807, 287] width 1480 height 309
click at [1152, 174] on button "All Rows" at bounding box center [1203, 185] width 125 height 23
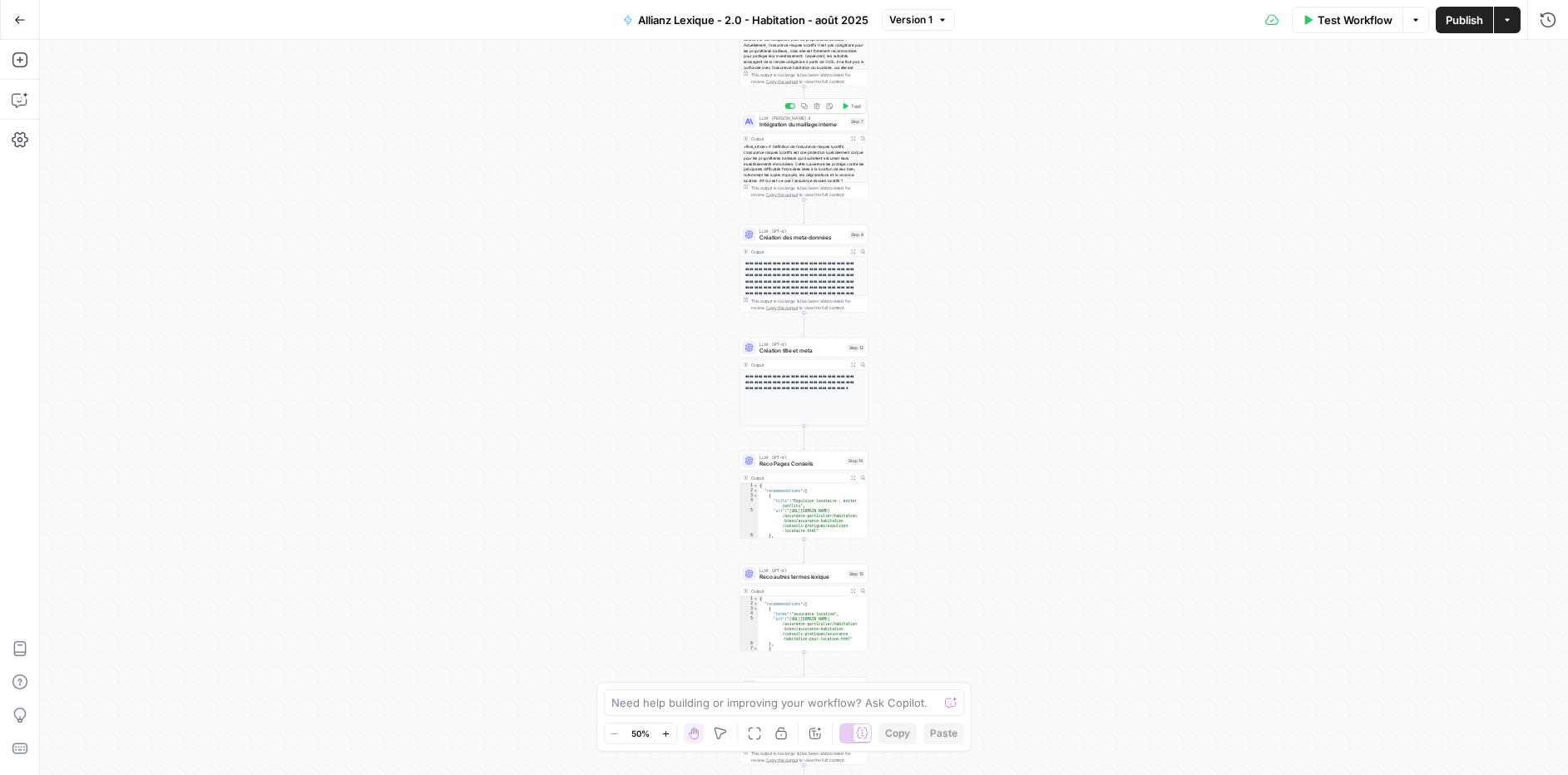
scroll to position [103, 0]
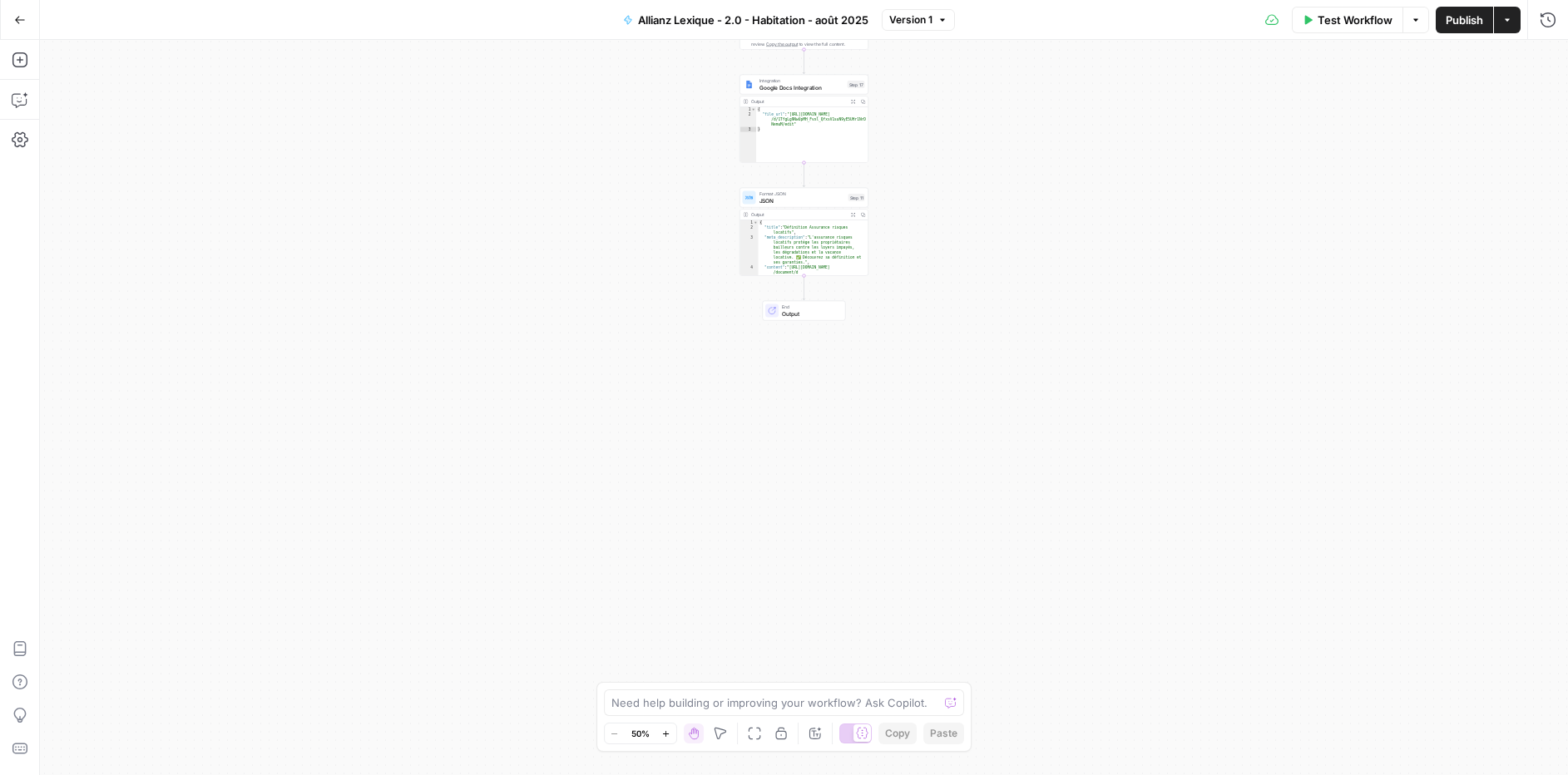
click at [787, 212] on div "Output" at bounding box center [799, 214] width 95 height 7
click at [779, 90] on span "Google Docs Integration" at bounding box center [801, 88] width 84 height 9
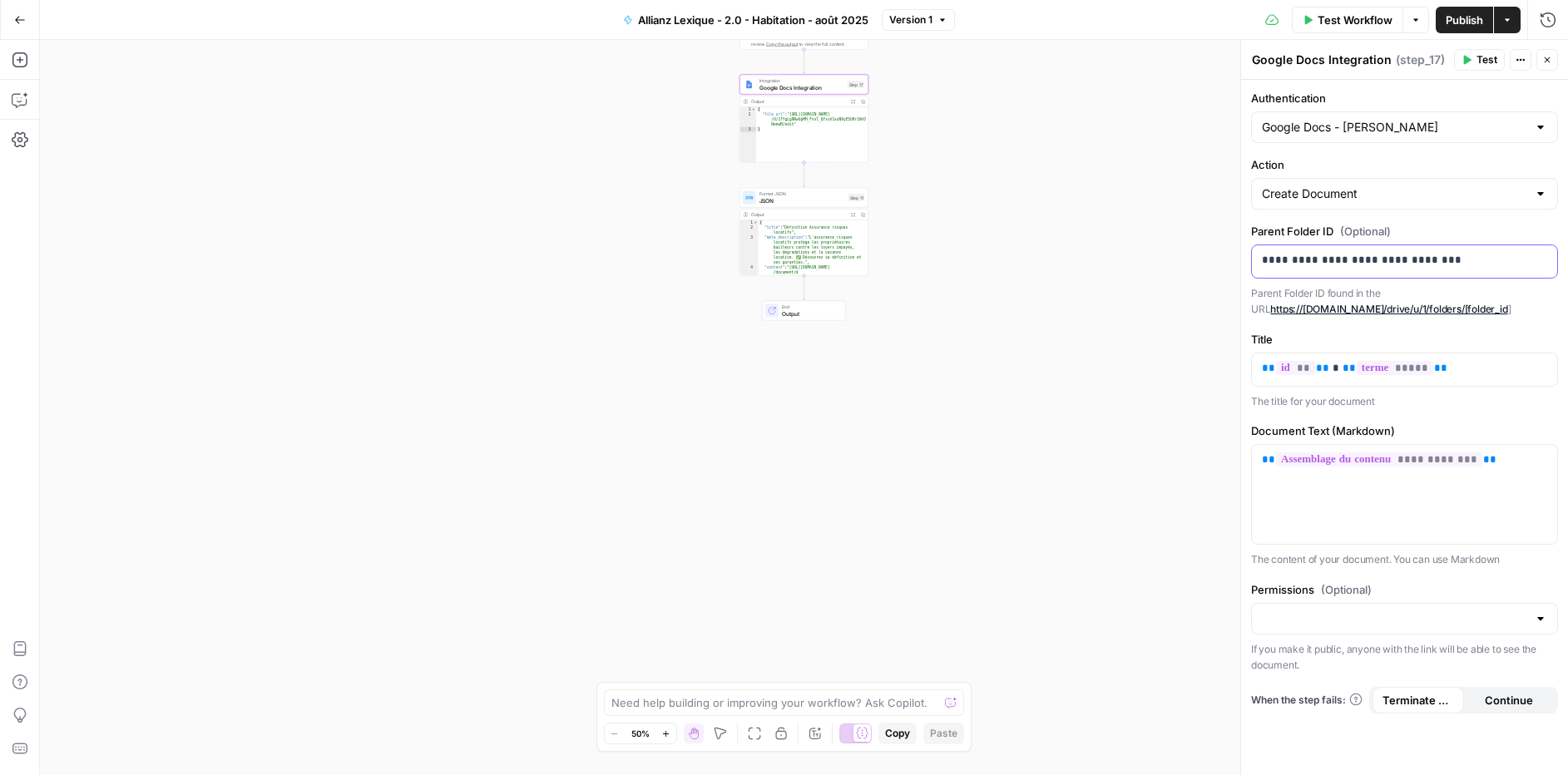
click at [1350, 263] on p "**********" at bounding box center [1403, 260] width 285 height 16
click at [1457, 20] on span "Publish" at bounding box center [1464, 20] width 37 height 16
